Goal: Transaction & Acquisition: Purchase product/service

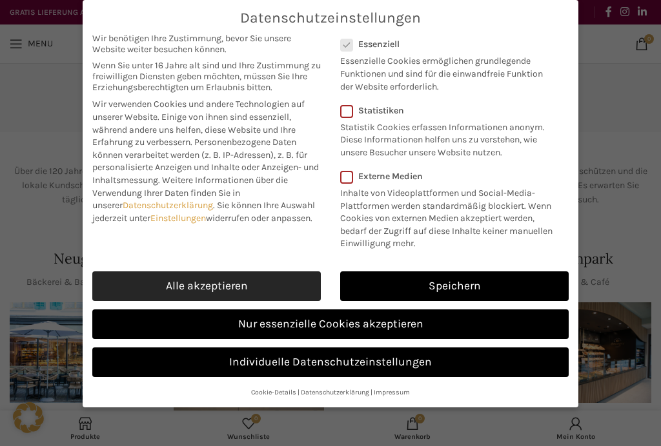
click at [138, 280] on link "Alle akzeptieren" at bounding box center [206, 287] width 228 height 30
checkbox input "true"
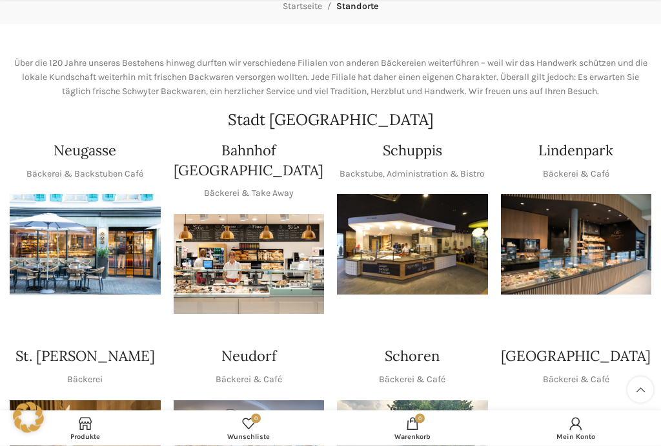
scroll to position [108, 0]
click at [581, 246] on img "1 / 1" at bounding box center [576, 244] width 151 height 101
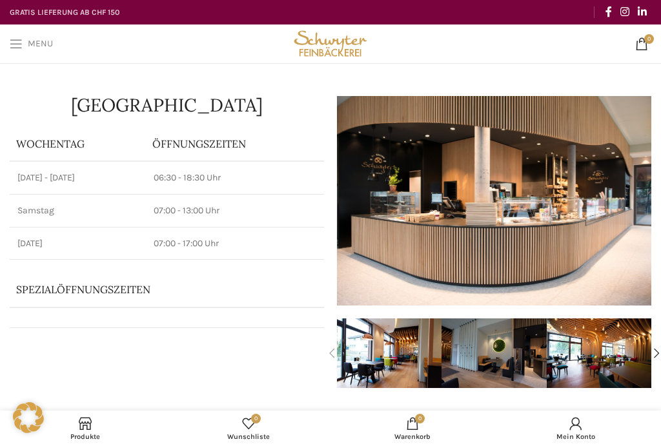
click at [17, 50] on span "Open mobile menu" at bounding box center [16, 43] width 13 height 13
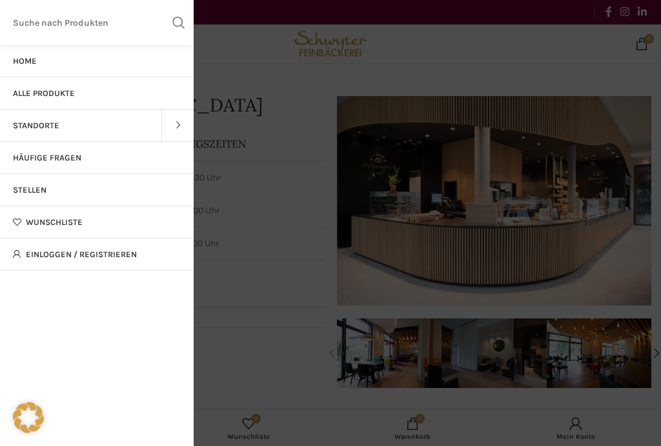
click at [33, 26] on input "Suchen" at bounding box center [97, 22] width 194 height 45
click at [167, 25] on button "Search" at bounding box center [179, 22] width 30 height 45
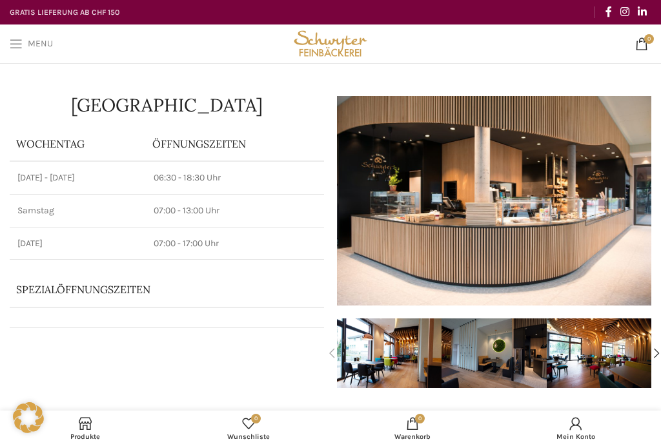
click at [13, 46] on span "Open mobile menu" at bounding box center [16, 43] width 13 height 13
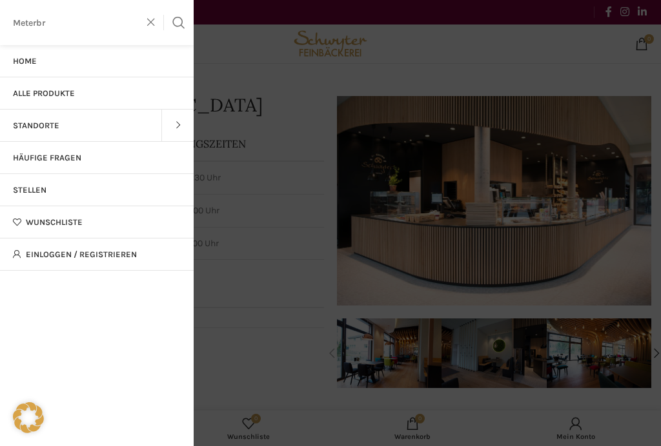
click at [35, 33] on input "Meterbr" at bounding box center [97, 22] width 194 height 45
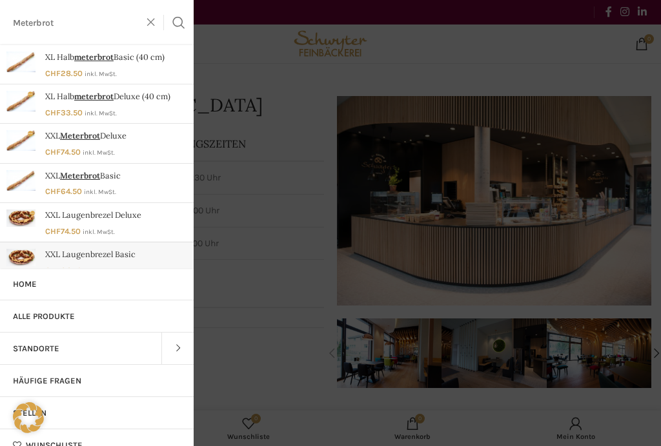
type input "Meterbrot"
click at [38, 266] on link "XXL Laugenbrezel Basic" at bounding box center [97, 262] width 194 height 39
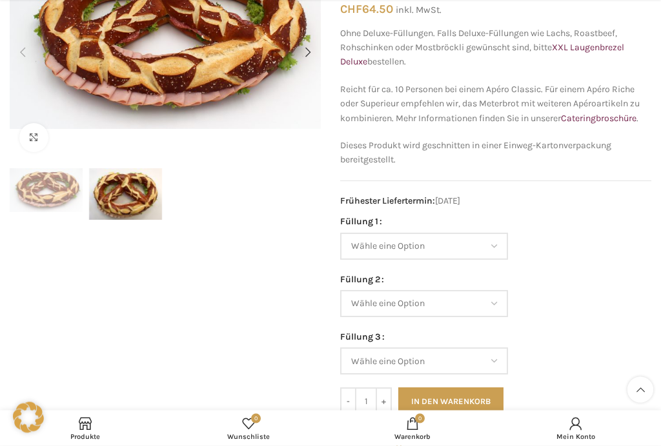
scroll to position [135, 0]
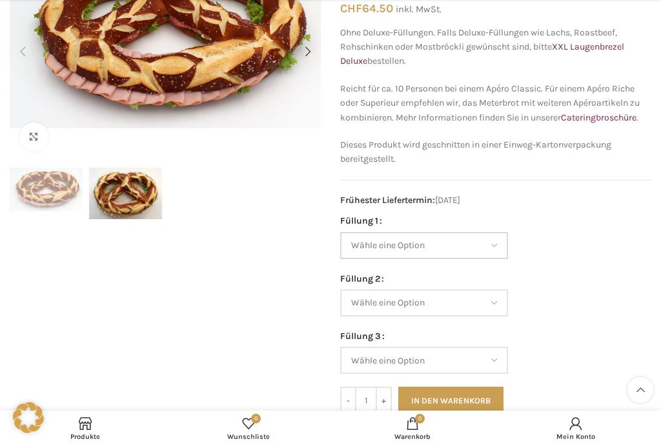
click at [493, 244] on select "Wähle eine Option Salami Schinken Fleischkäse Trutenschinken Appenzellerkäse Gr…" at bounding box center [424, 245] width 168 height 27
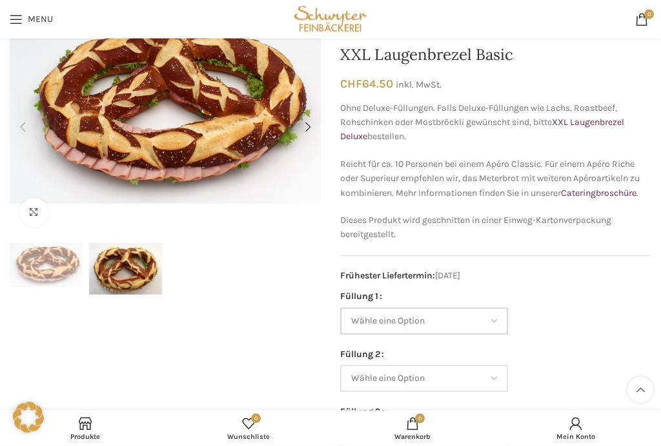
scroll to position [0, 0]
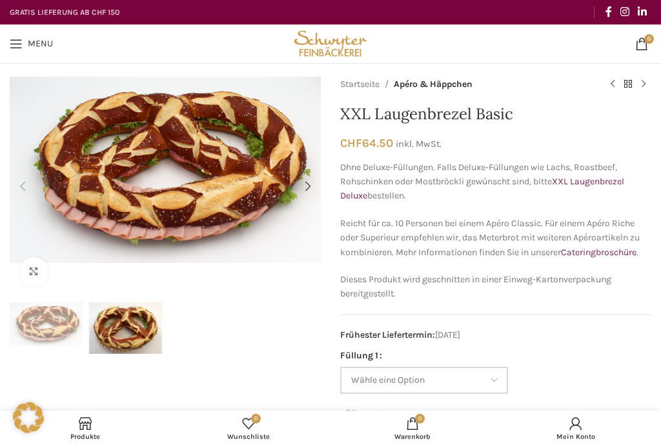
click at [501, 375] on select "Wähle eine Option Salami Schinken Fleischkäse Trutenschinken Appenzellerkäse Gr…" at bounding box center [424, 380] width 168 height 27
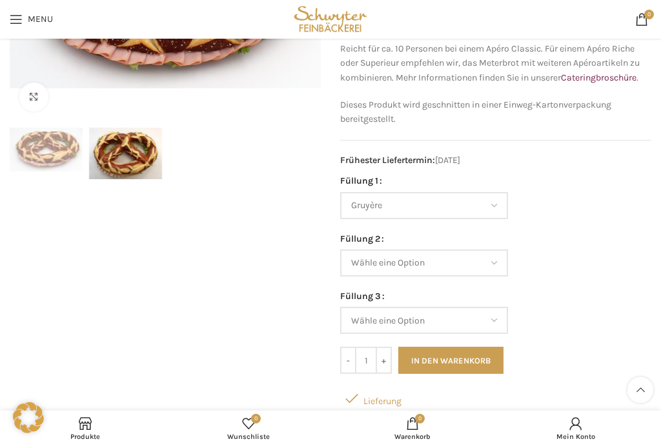
scroll to position [174, 0]
click at [499, 203] on select "Wähle eine Option Salami Schinken Fleischkäse Trutenschinken Appenzellerkäse Gr…" at bounding box center [424, 207] width 168 height 27
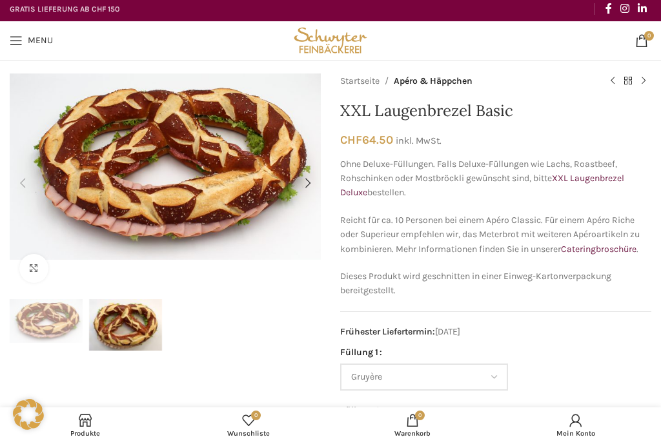
scroll to position [4, 0]
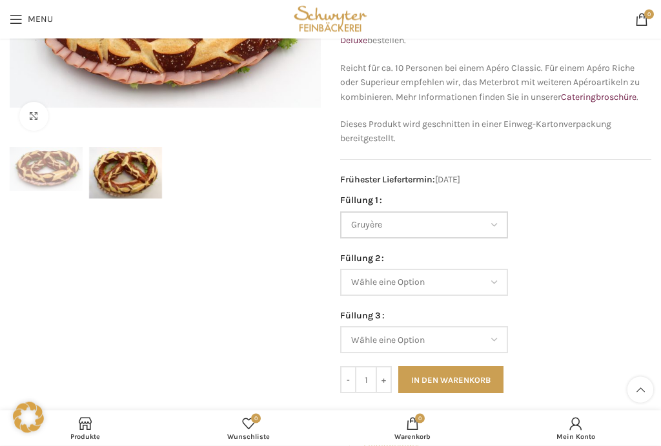
click at [501, 220] on select "Wähle eine Option Salami Schinken Fleischkäse Trutenschinken Appenzellerkäse Gr…" at bounding box center [424, 225] width 168 height 27
select select "Trutenschinken"
click at [497, 281] on select "Wähle eine Option Salami Schinken Fleischkäse Trutenschinken Appenzellerkäse Gr…" at bounding box center [424, 282] width 168 height 27
click at [498, 337] on select "Wähle eine Option Salami Schinken Fleischkäse Trutenschinken Appenzellerkäse Gr…" at bounding box center [424, 339] width 168 height 27
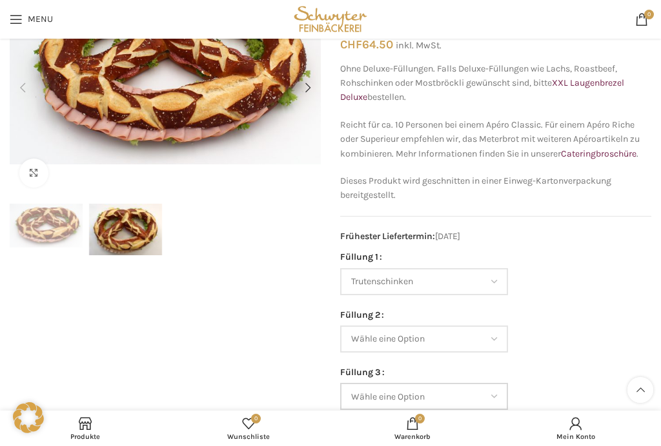
scroll to position [0, 0]
